Goal: Task Accomplishment & Management: Use online tool/utility

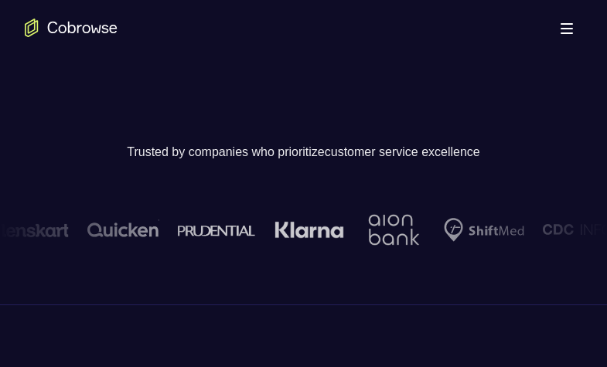
scroll to position [309, 0]
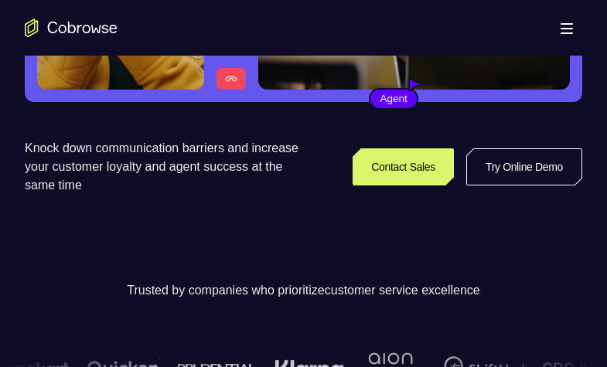
click at [539, 165] on link "Try Online Demo" at bounding box center [524, 166] width 116 height 37
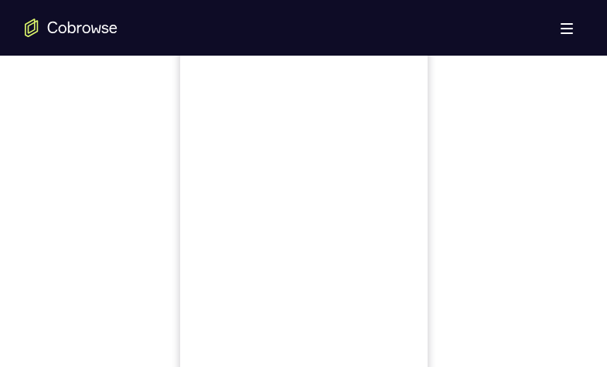
scroll to position [704, 0]
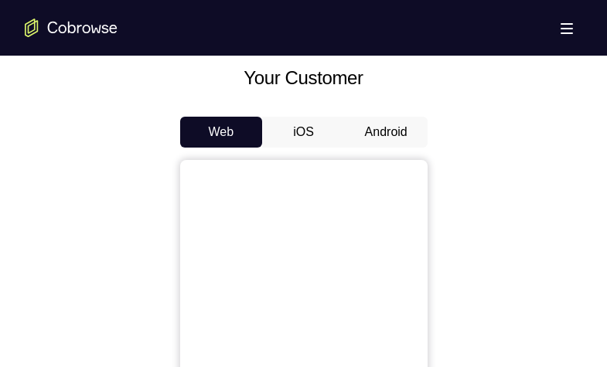
click at [385, 128] on button "Android" at bounding box center [386, 132] width 83 height 31
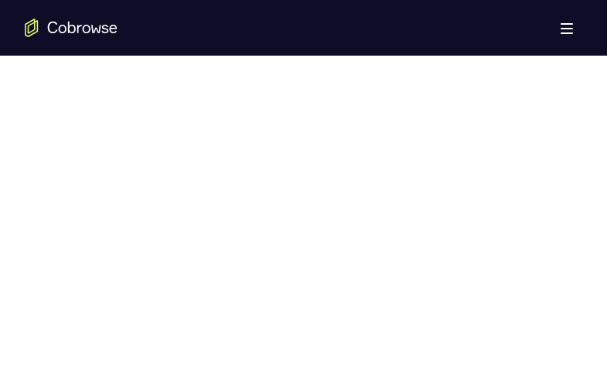
scroll to position [859, 0]
